Goal: Transaction & Acquisition: Purchase product/service

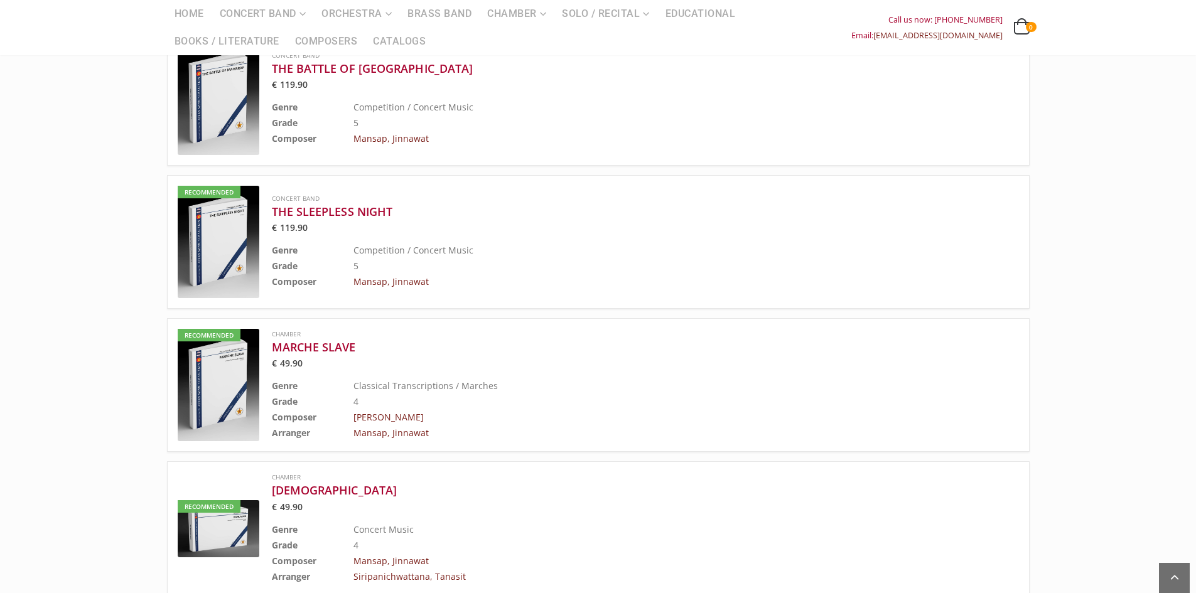
scroll to position [691, 0]
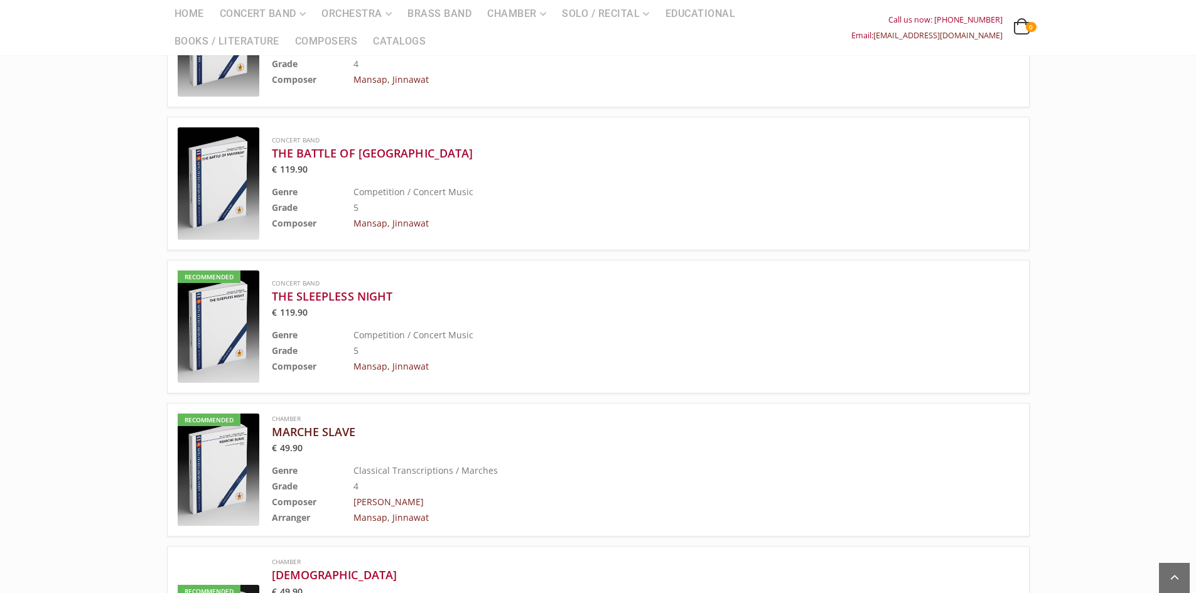
click at [321, 424] on h3 "MARCHE SLAVE" at bounding box center [614, 431] width 684 height 15
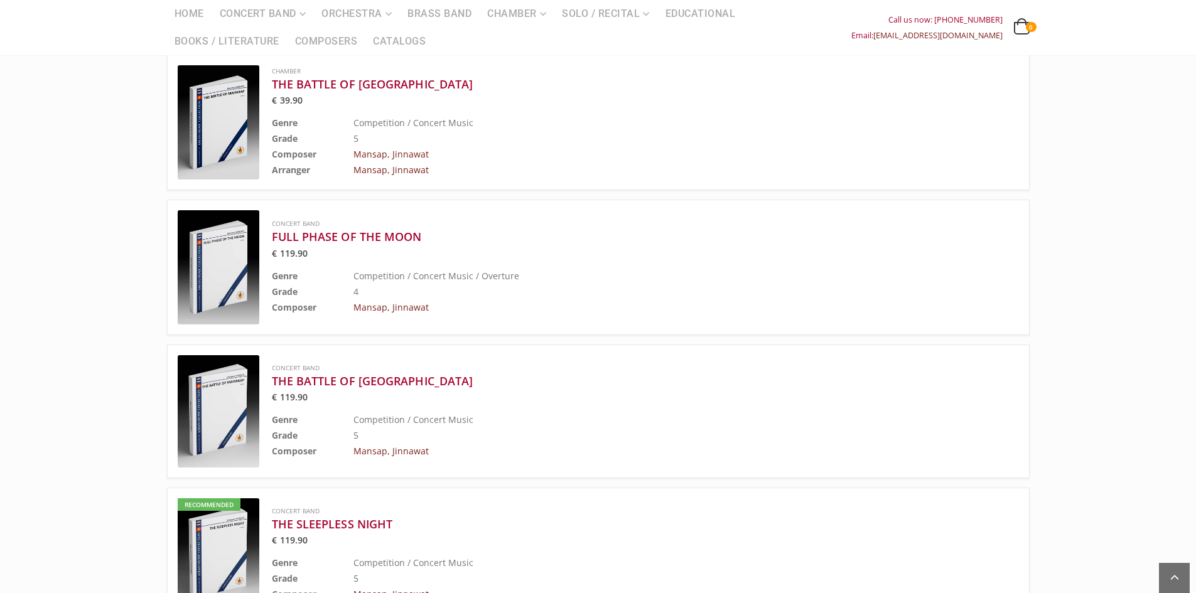
scroll to position [439, 0]
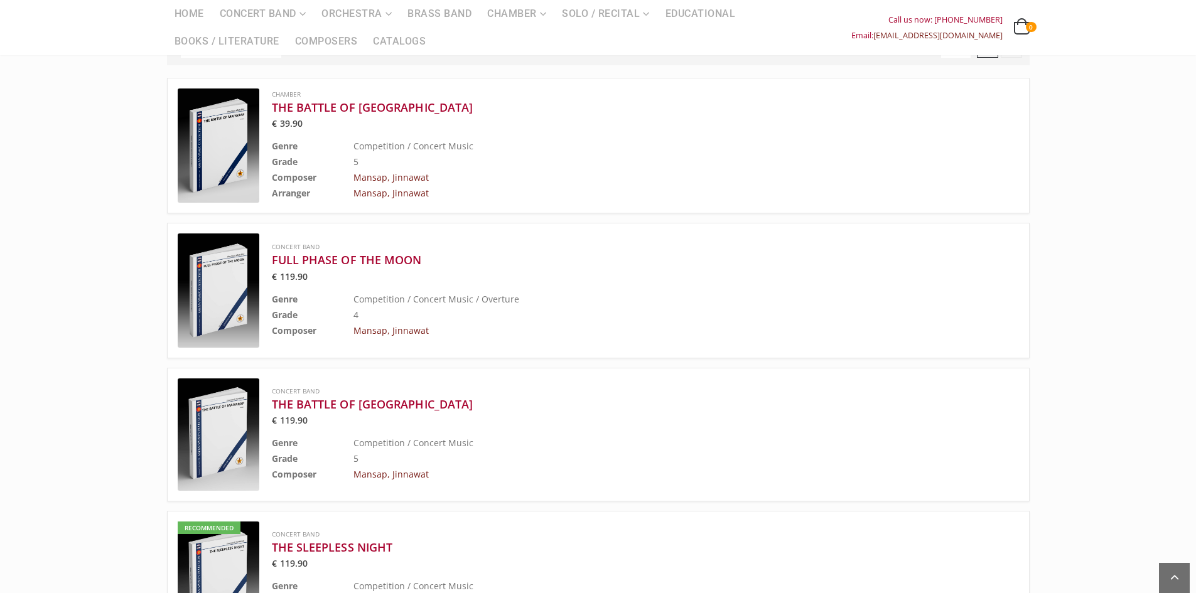
drag, startPoint x: 336, startPoint y: 213, endPoint x: 338, endPoint y: 195, distance: 18.4
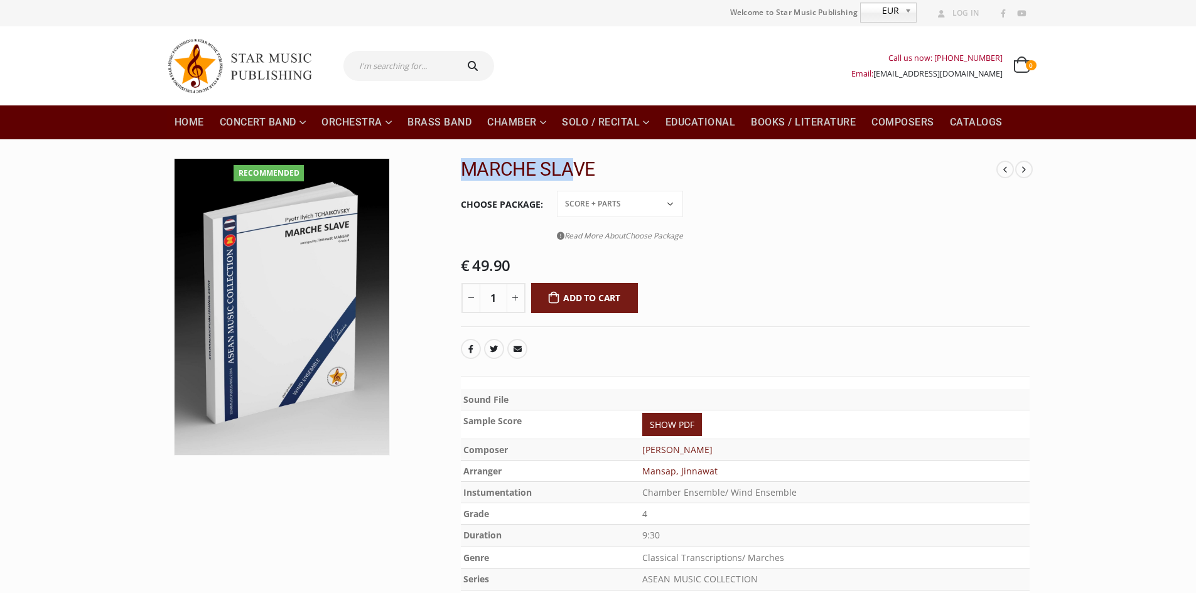
drag, startPoint x: 461, startPoint y: 159, endPoint x: 586, endPoint y: 166, distance: 125.8
click at [586, 166] on h2 "MARCHE SLAVE" at bounding box center [729, 169] width 536 height 23
drag, startPoint x: 594, startPoint y: 166, endPoint x: 410, endPoint y: 166, distance: 184.0
click at [409, 166] on div "Recommended BANGKOK COUNTERPOINT A selection from The Well-Tempered Clavier by …" at bounding box center [598, 430] width 881 height 545
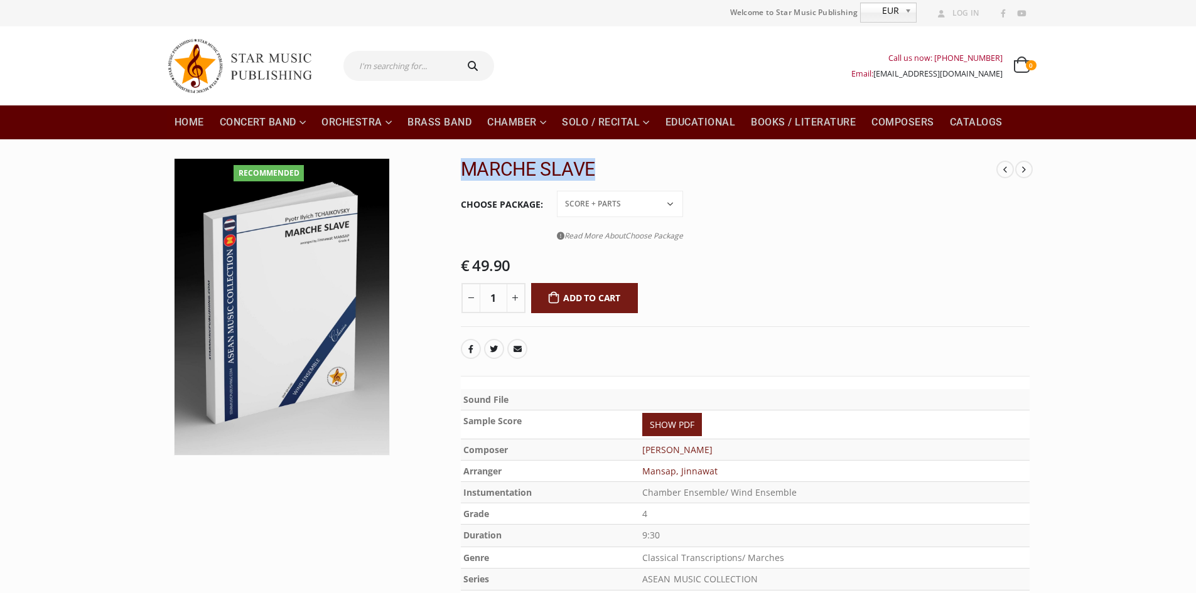
copy div "BANGKOK COUNTERPOINT A selection from The Well-Tempered Clavier by J.S. Bach tr…"
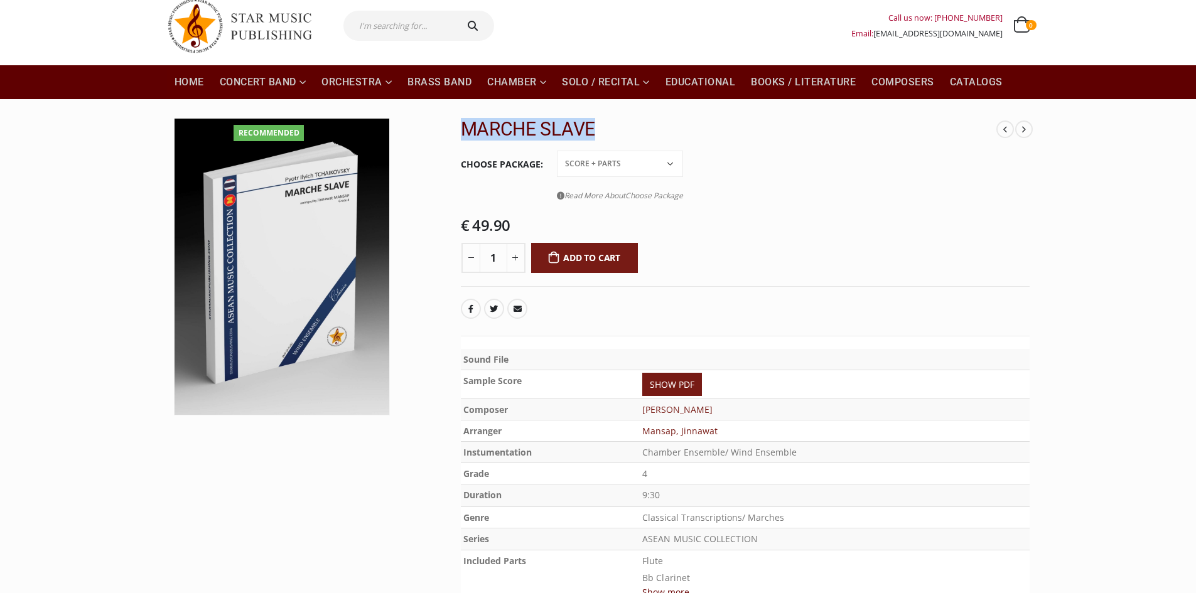
scroll to position [63, 0]
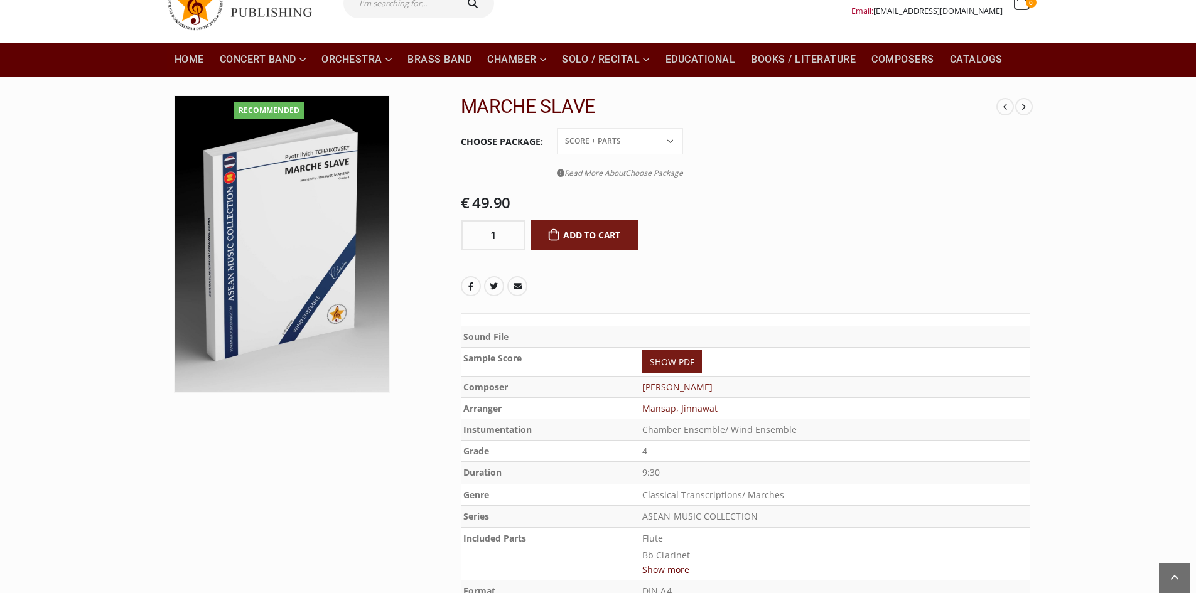
click at [596, 405] on th "Arranger" at bounding box center [551, 408] width 180 height 21
drag, startPoint x: 451, startPoint y: 119, endPoint x: 471, endPoint y: 124, distance: 20.1
